Goal: Check status: Check status

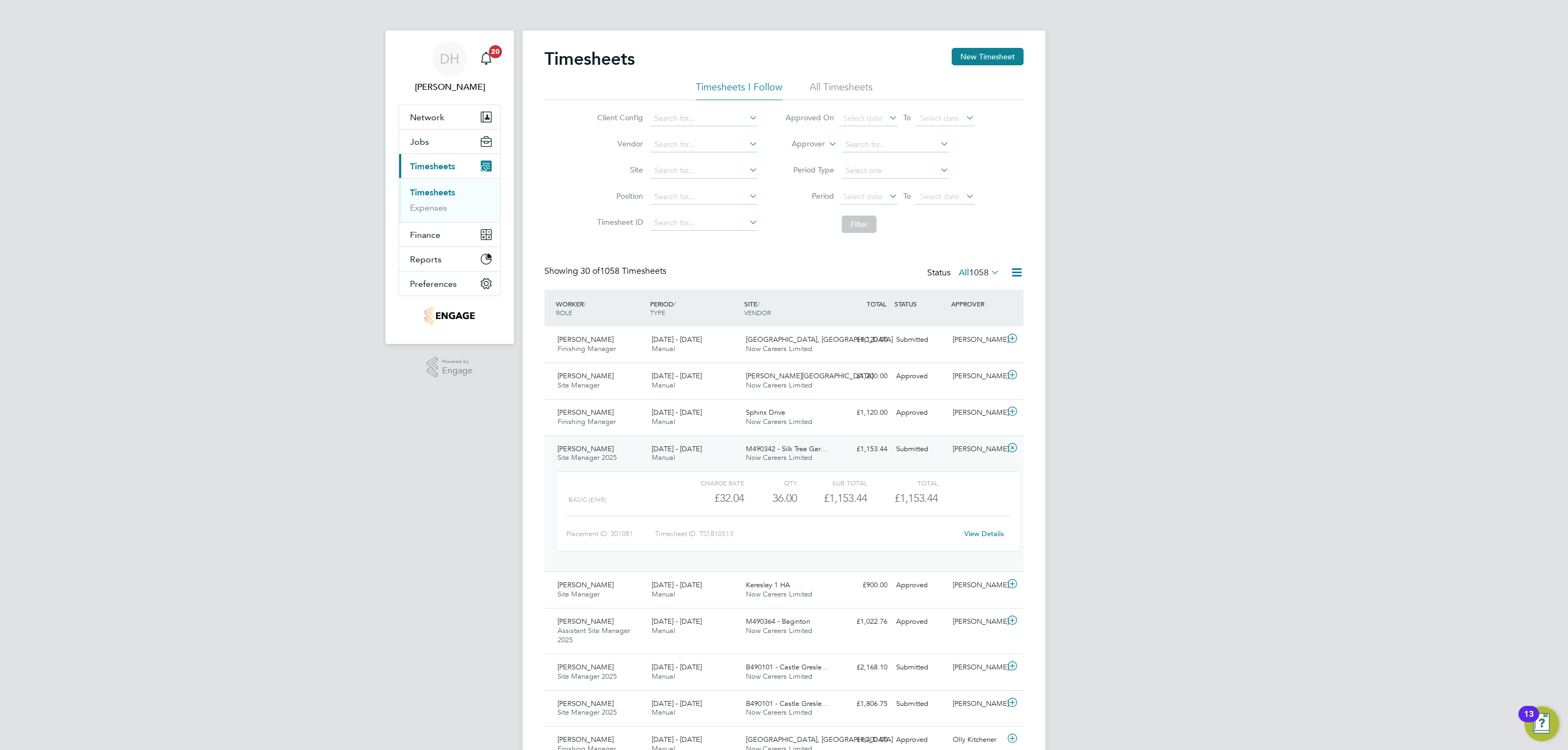
click at [991, 451] on div "[PERSON_NAME]" at bounding box center [976, 449] width 57 height 18
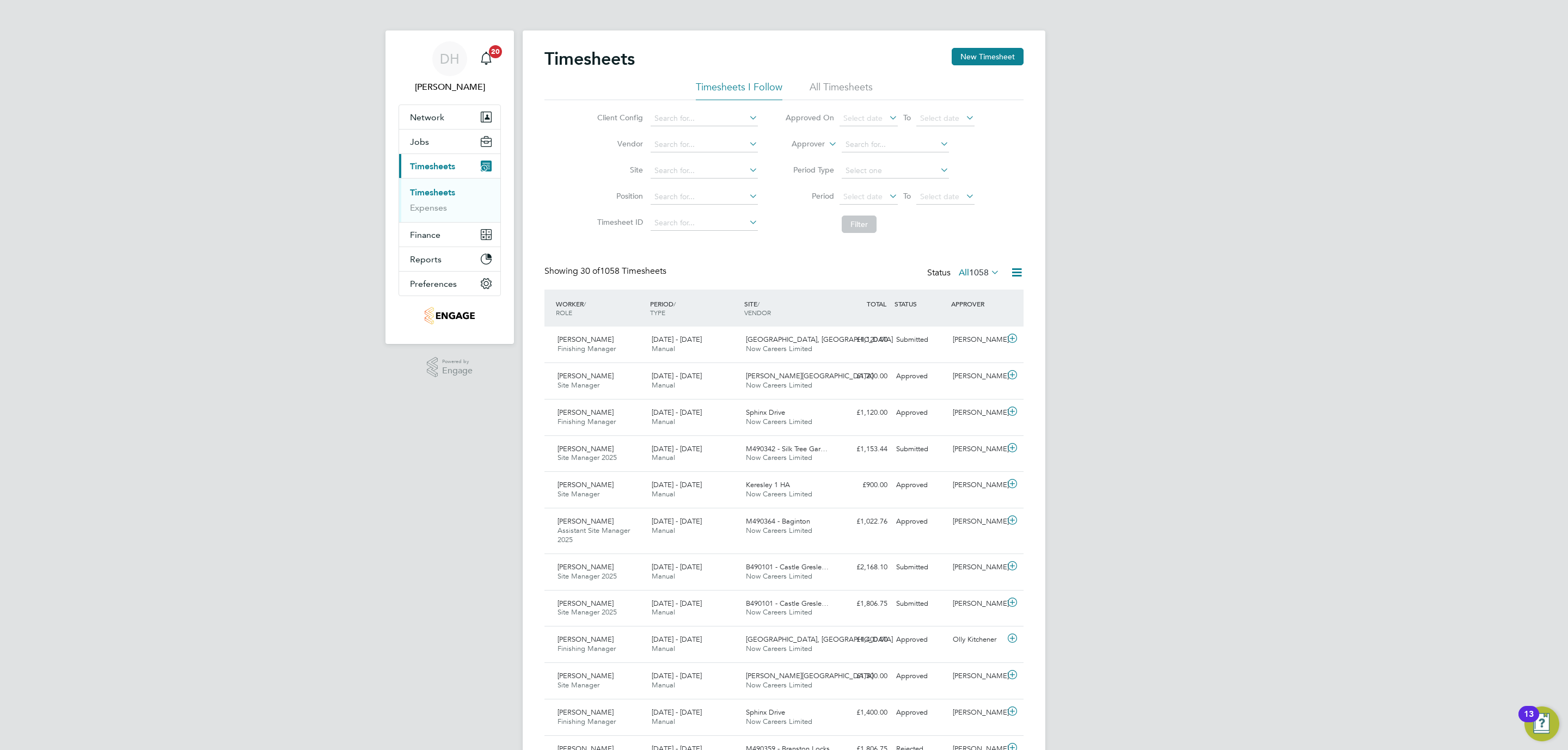
click at [378, 441] on div "DH [PERSON_NAME] Notifications 20 Applications: Network Team Members Businesses…" at bounding box center [784, 758] width 1568 height 1516
click at [629, 578] on div "[PERSON_NAME] Site Manager 2025 [DATE] - [DATE]" at bounding box center [600, 572] width 94 height 27
click at [986, 654] on link "View Details" at bounding box center [984, 652] width 40 height 9
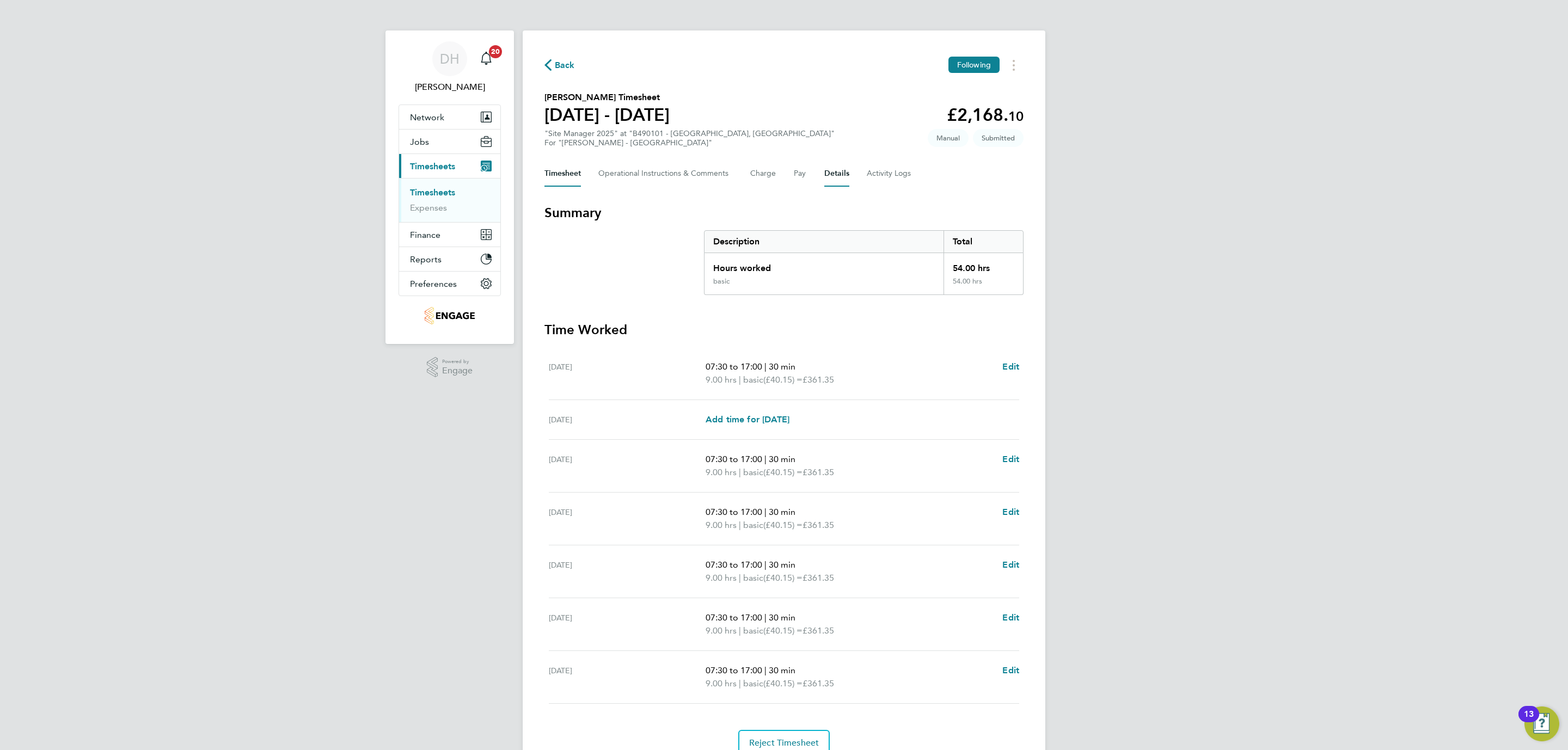
click at [840, 172] on button "Details" at bounding box center [837, 174] width 25 height 26
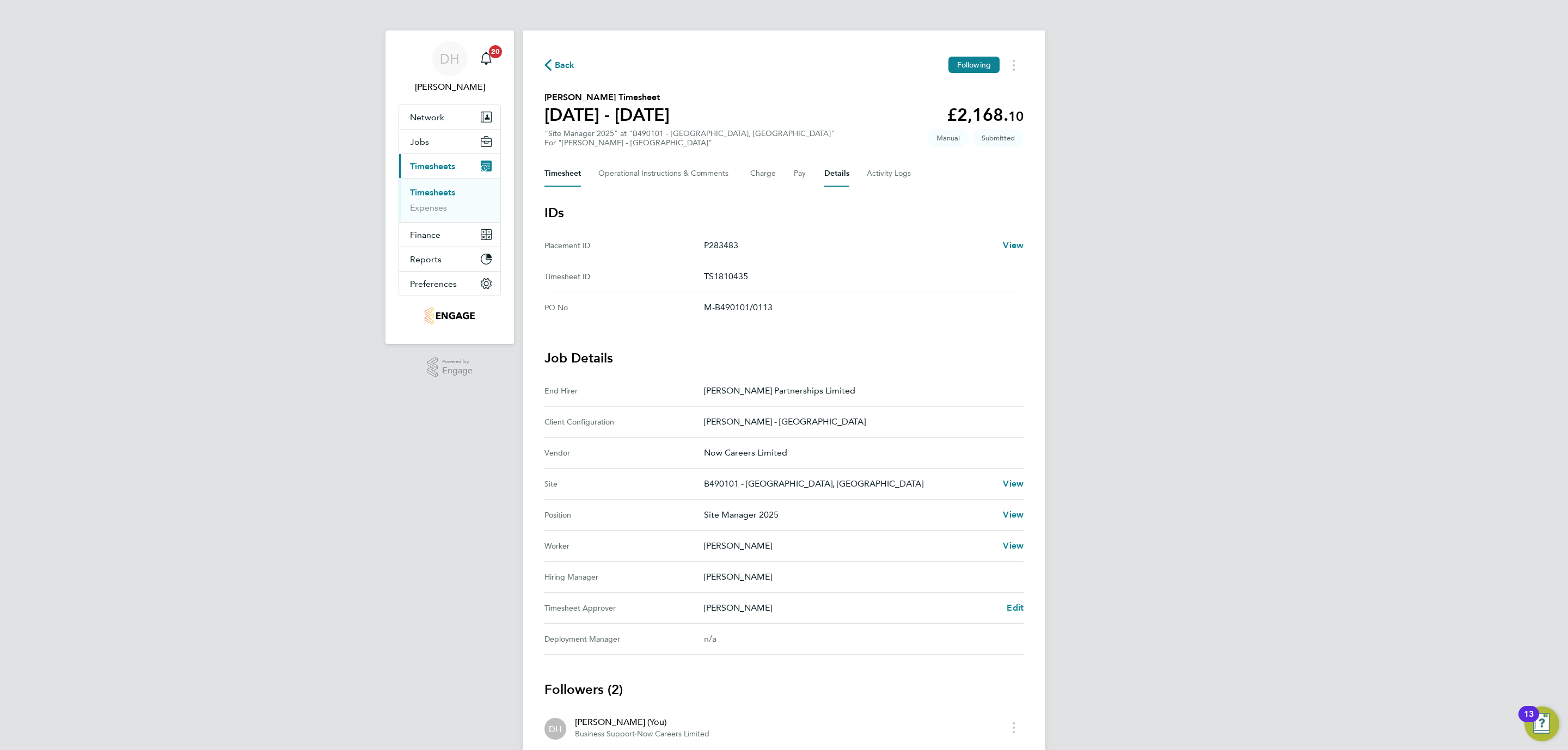
click at [577, 173] on button "Timesheet" at bounding box center [562, 174] width 36 height 26
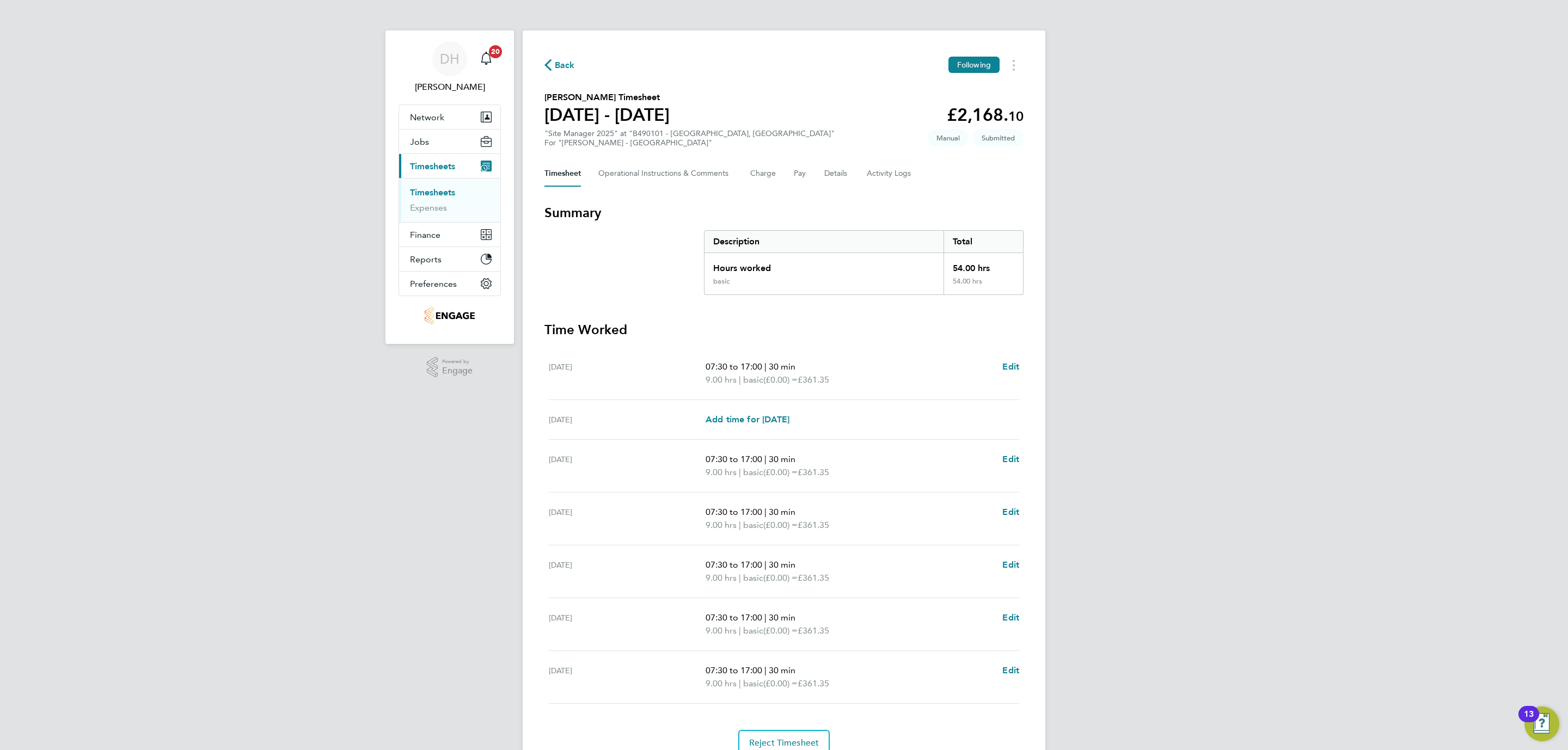
click at [216, 701] on div "DH Danielle Hughes Notifications 20 Applications: Network Team Members Business…" at bounding box center [784, 400] width 1568 height 799
drag, startPoint x: 1351, startPoint y: 427, endPoint x: 1444, endPoint y: 0, distance: 437.0
click at [1352, 399] on div "DH Danielle Hughes Notifications 20 Applications: Network Team Members Business…" at bounding box center [784, 400] width 1568 height 799
